Goal: Transaction & Acquisition: Purchase product/service

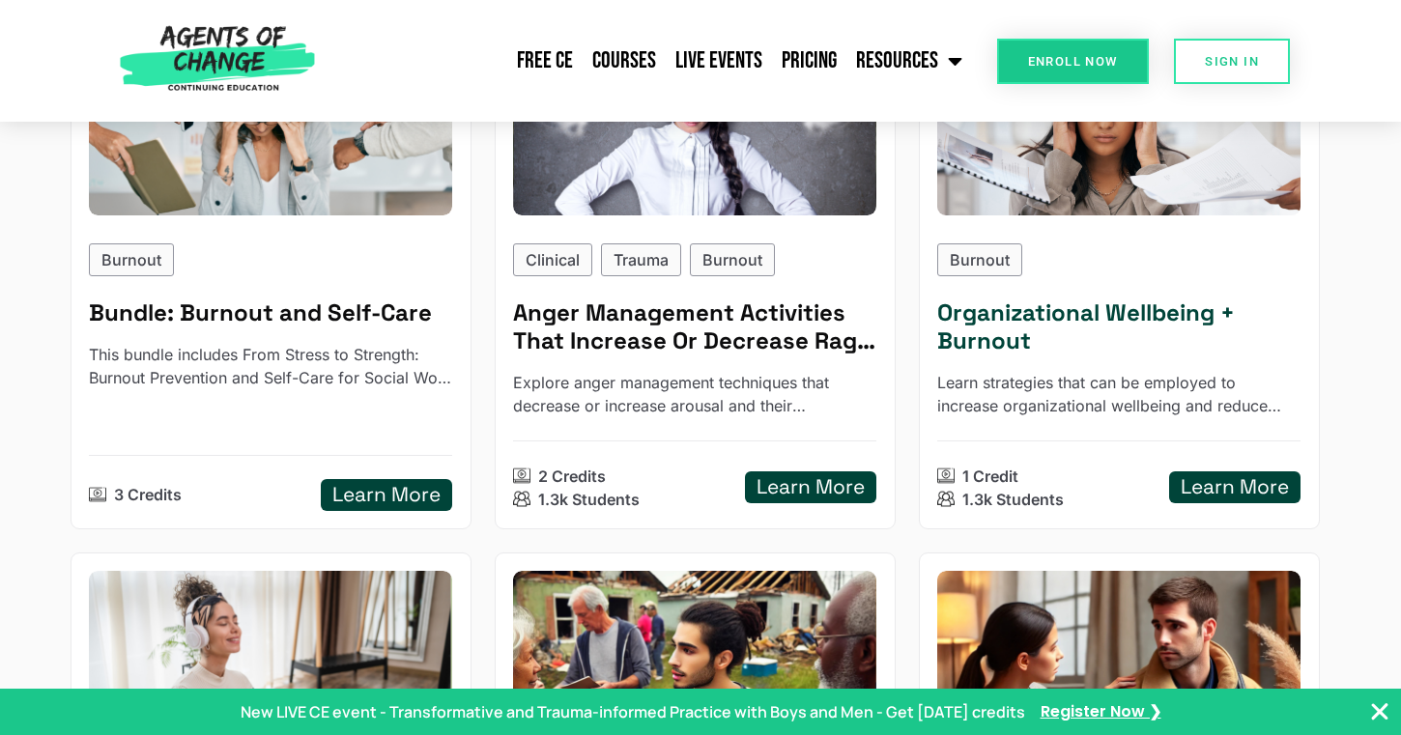
scroll to position [414, 0]
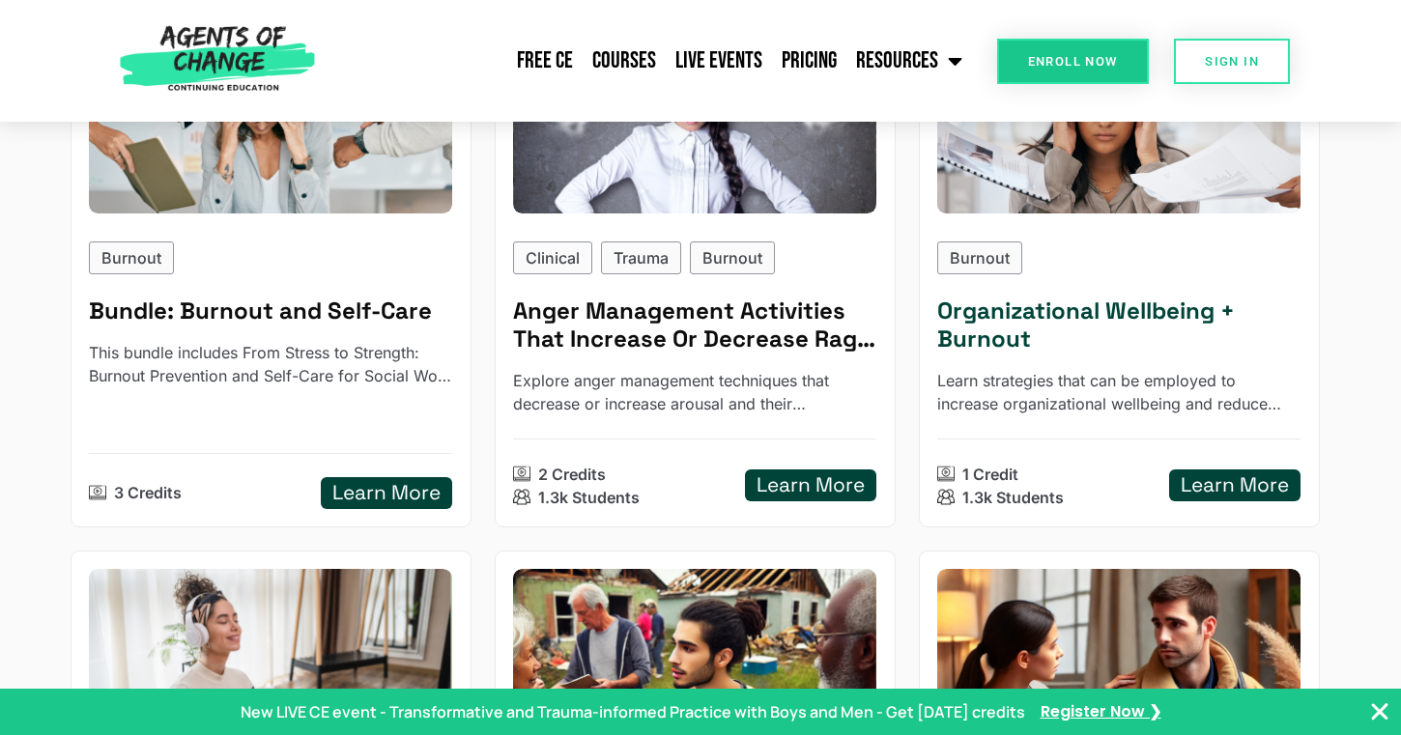
click at [1203, 472] on div "Learn More" at bounding box center [1234, 486] width 131 height 32
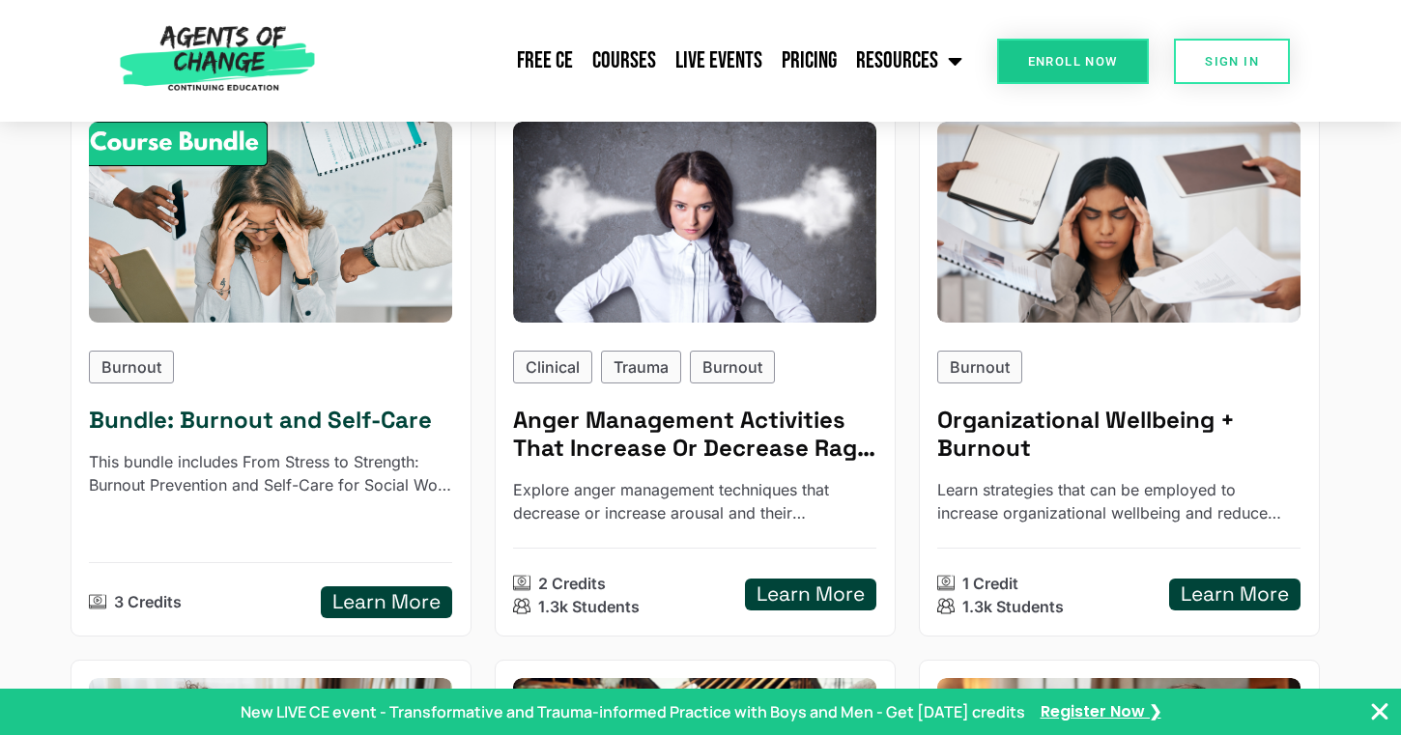
scroll to position [291, 0]
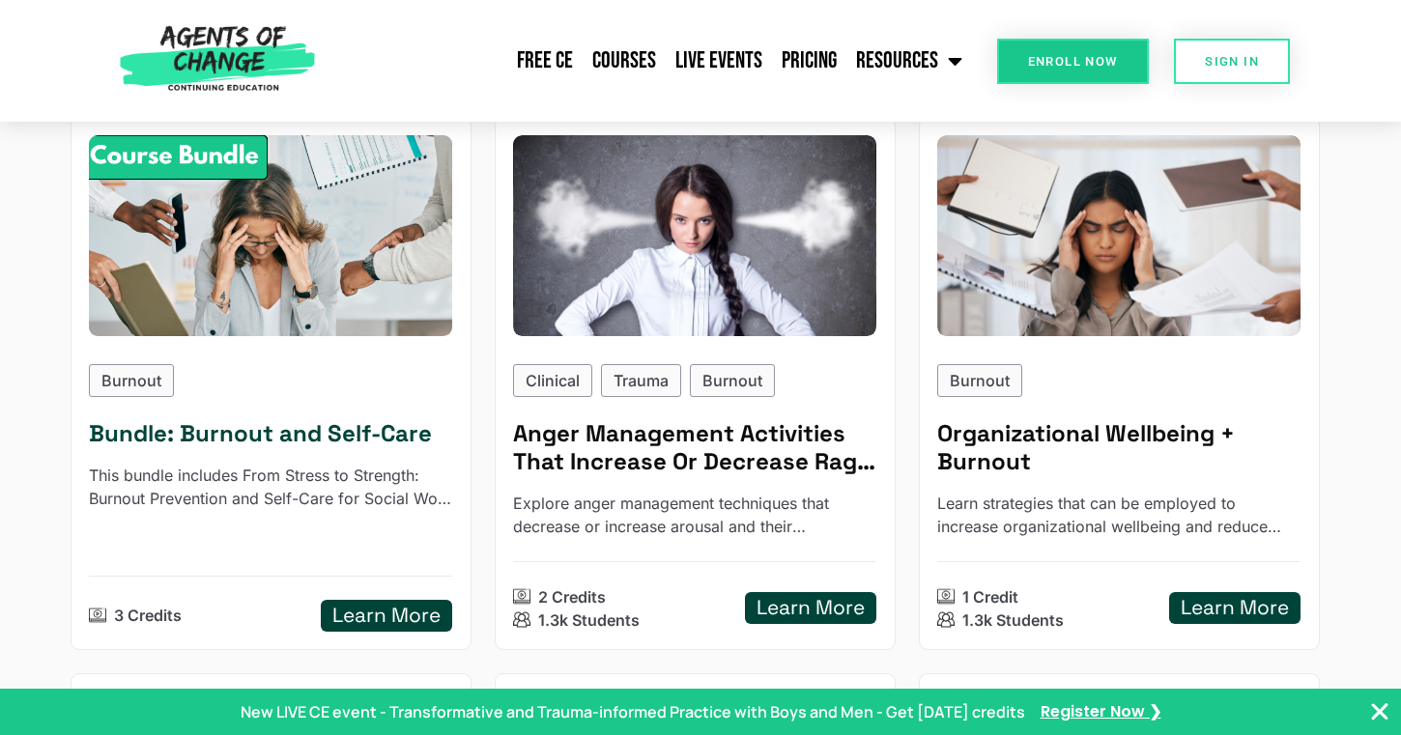
click at [349, 203] on img at bounding box center [271, 235] width 400 height 221
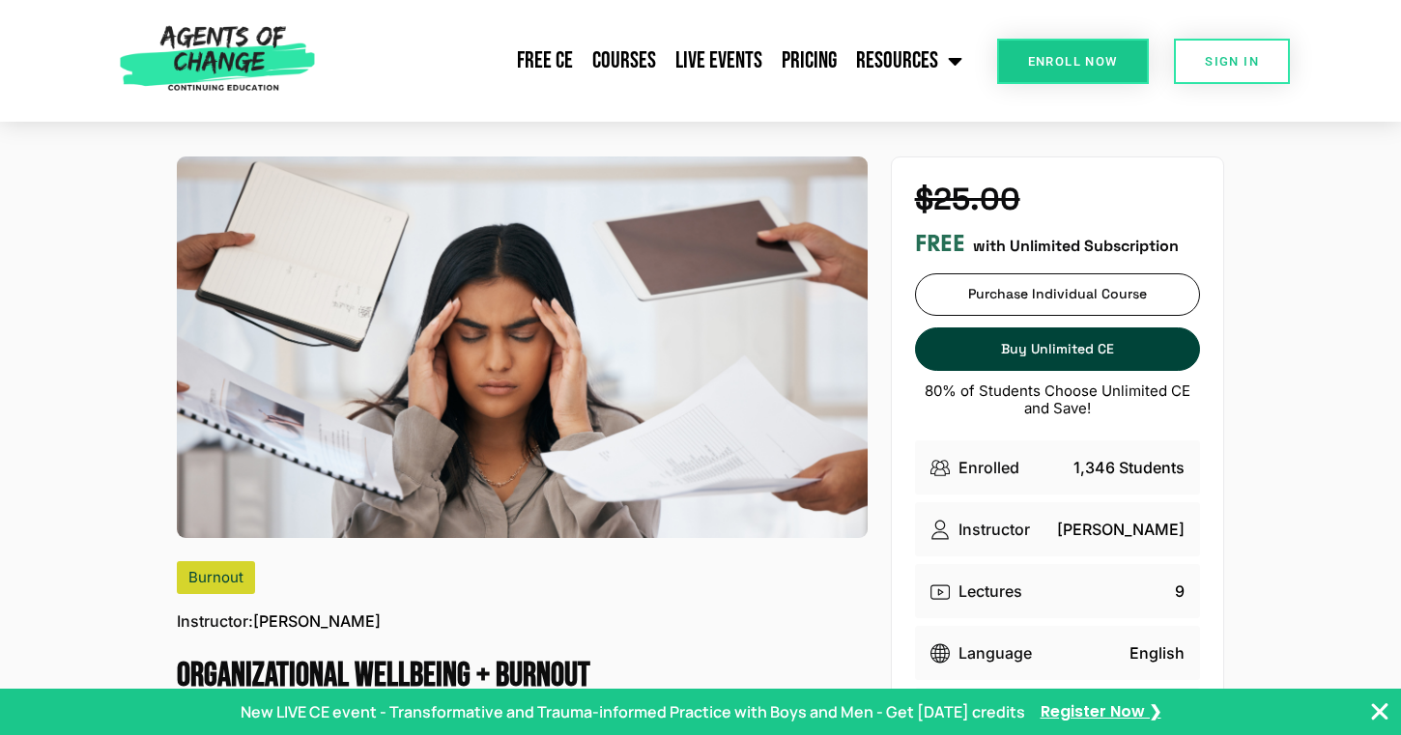
scroll to position [27, 0]
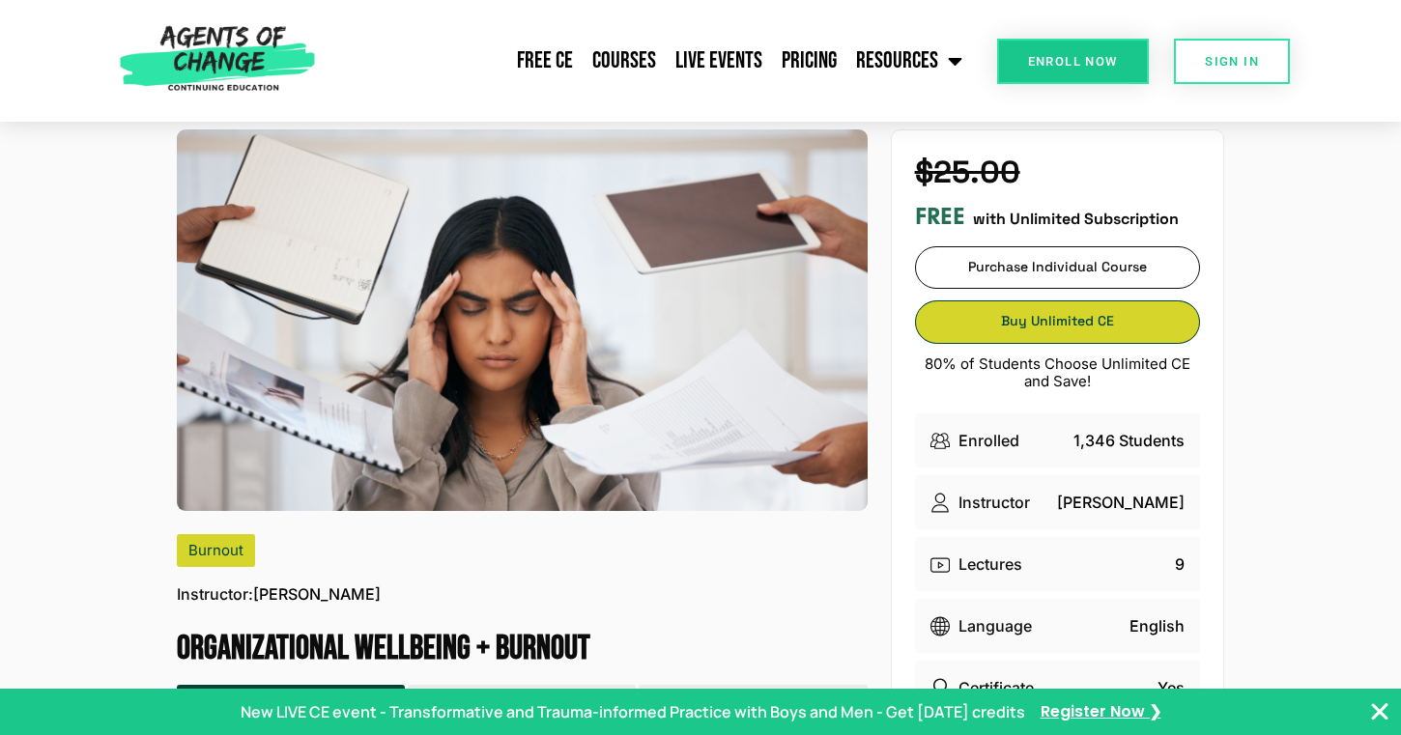
click at [1017, 326] on span "Buy Unlimited CE" at bounding box center [1057, 322] width 283 height 14
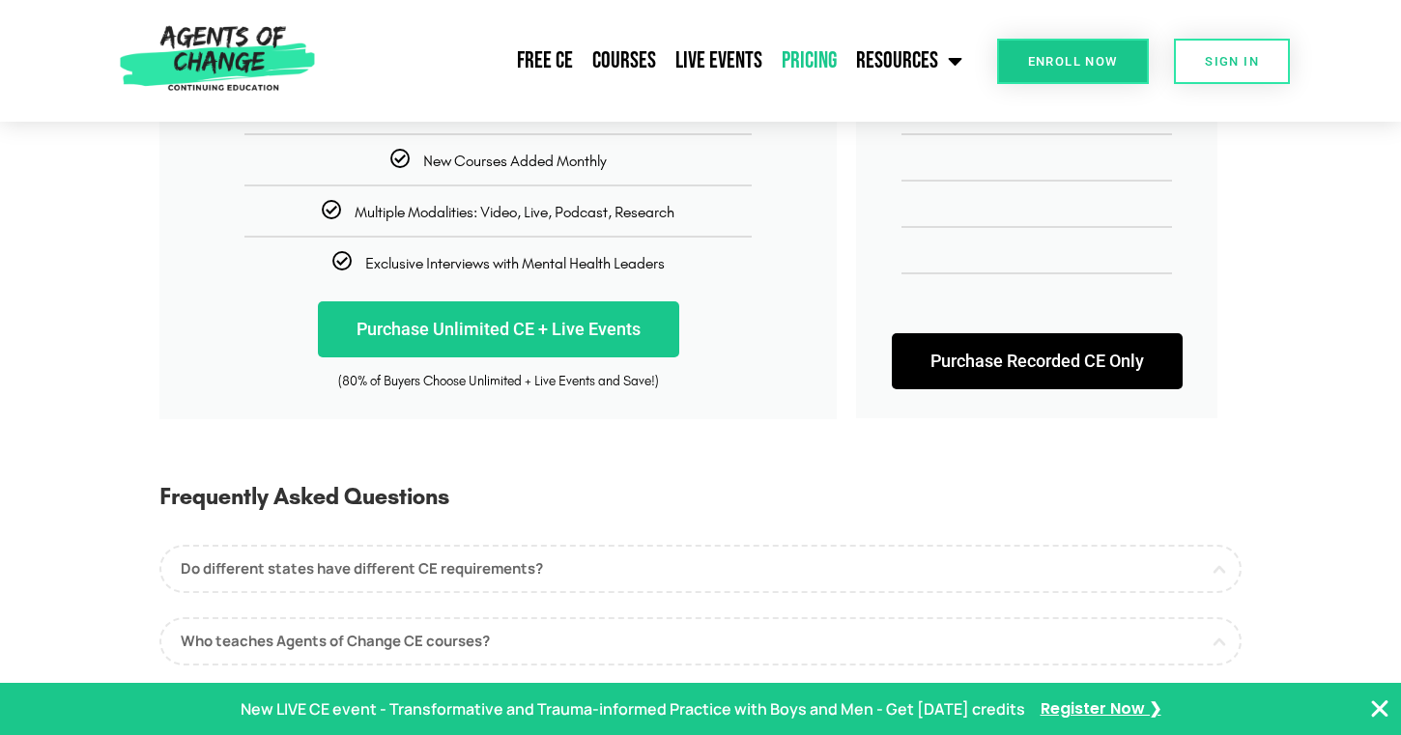
scroll to position [616, 0]
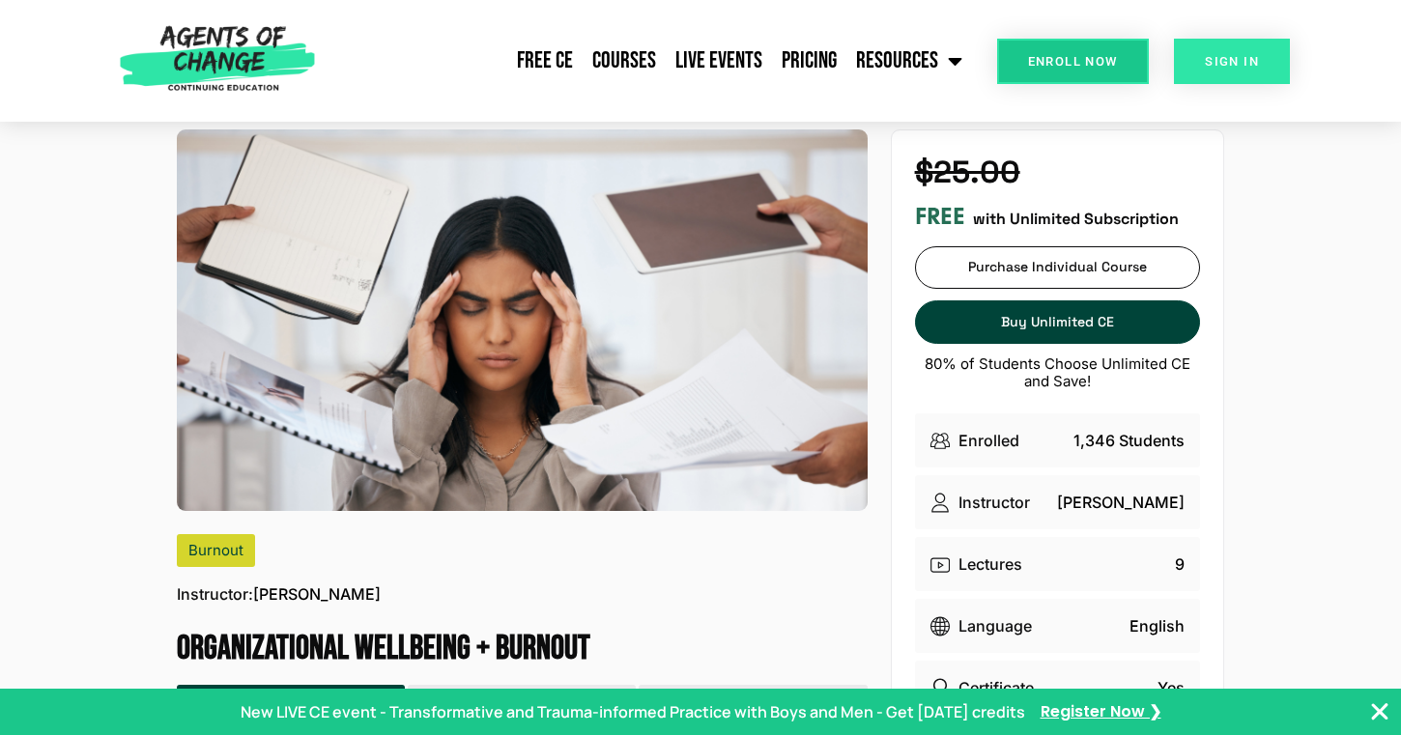
click at [1208, 57] on span "SIGN IN" at bounding box center [1232, 61] width 54 height 13
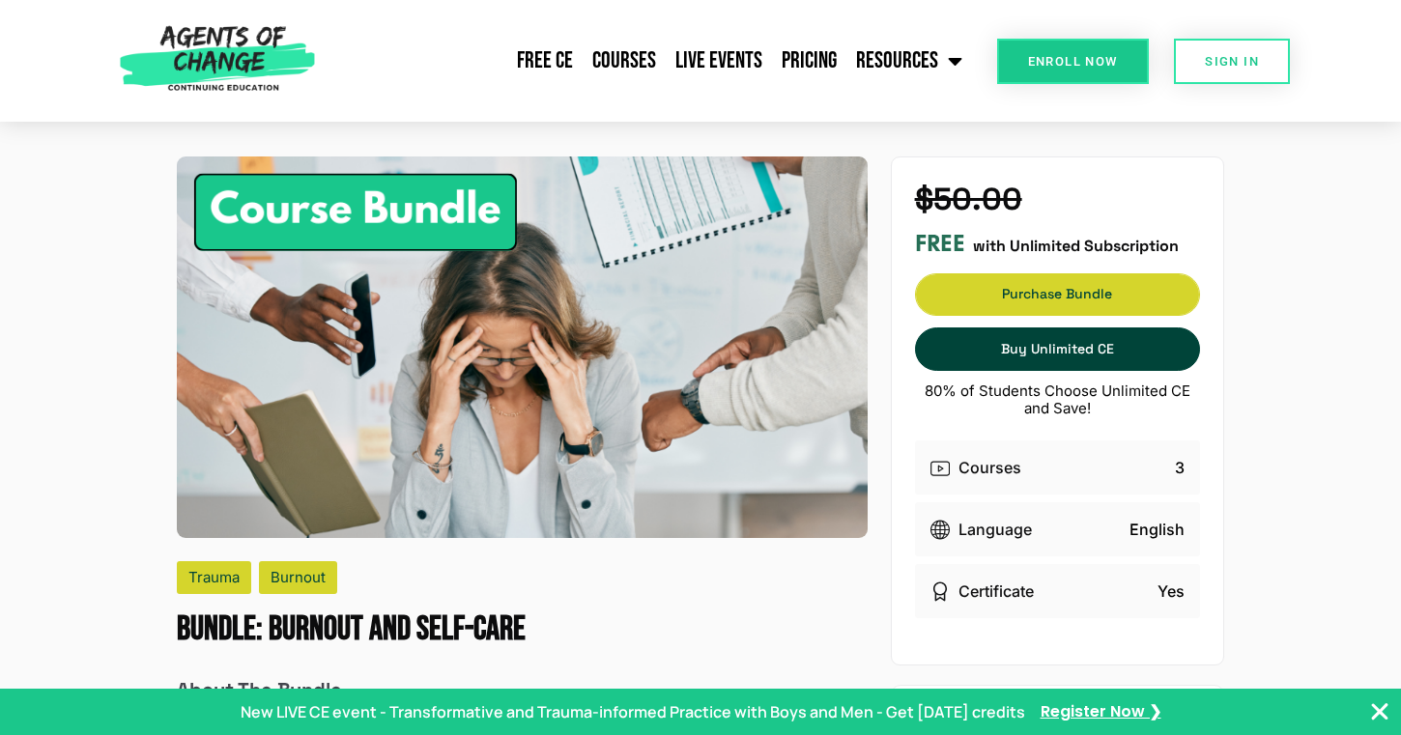
click at [990, 298] on link "Purchase Bundle Purchase Bundle" at bounding box center [1057, 295] width 285 height 43
